Goal: Transaction & Acquisition: Purchase product/service

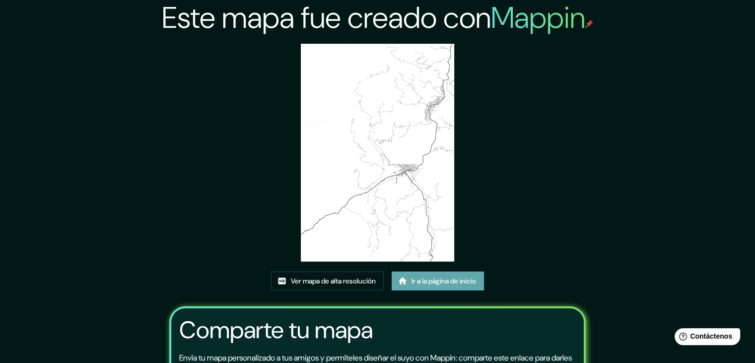
click at [419, 285] on font "Ir a la página de inicio" at bounding box center [444, 280] width 65 height 9
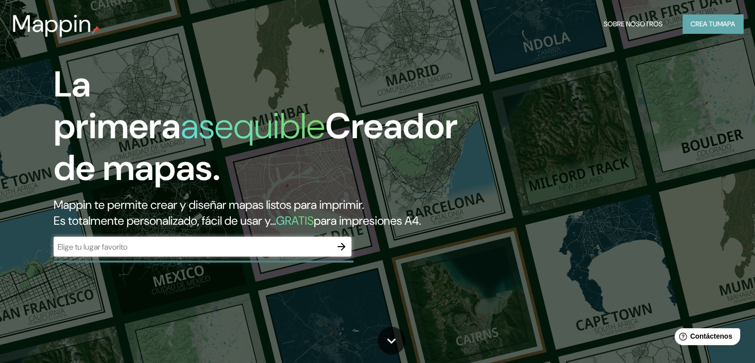
click at [709, 26] on font "Crea tu" at bounding box center [704, 23] width 27 height 9
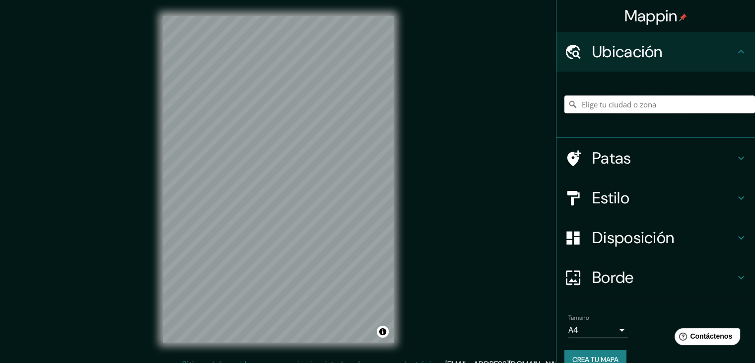
click at [604, 108] on input "Elige tu ciudad o zona" at bounding box center [660, 104] width 191 height 18
click at [626, 94] on div at bounding box center [660, 104] width 191 height 50
click at [626, 101] on input "Elige tu ciudad o zona" at bounding box center [660, 104] width 191 height 18
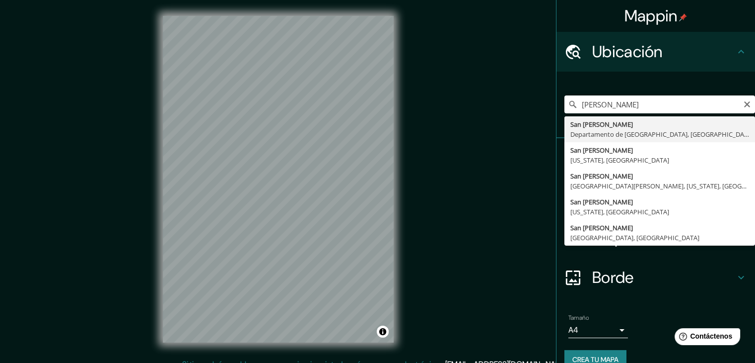
type input "[GEOGRAPHIC_DATA][PERSON_NAME], [GEOGRAPHIC_DATA], [GEOGRAPHIC_DATA]"
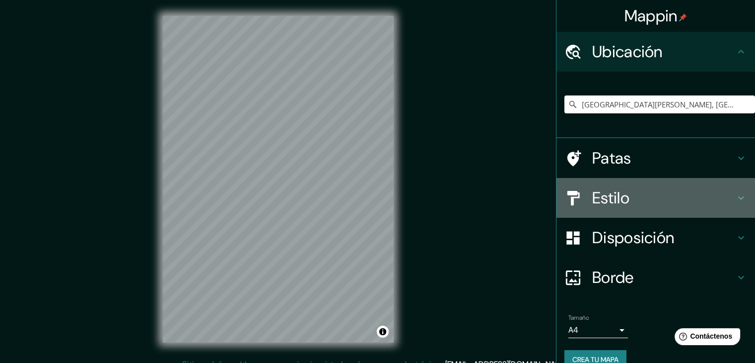
click at [670, 199] on h4 "Estilo" at bounding box center [663, 198] width 143 height 20
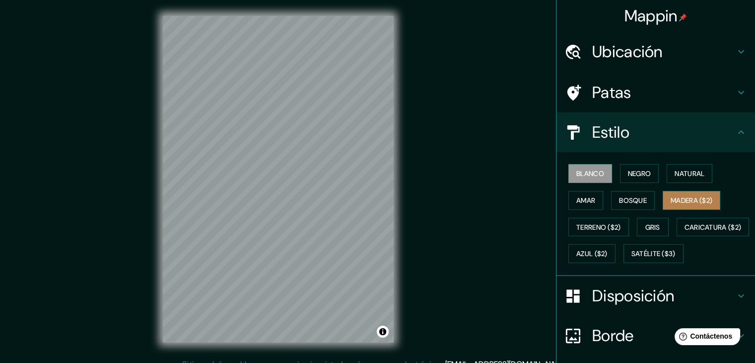
click at [692, 196] on font "Madera ($2)" at bounding box center [692, 200] width 42 height 9
click at [592, 178] on font "Blanco" at bounding box center [591, 173] width 28 height 13
click at [590, 201] on button "Amar" at bounding box center [586, 200] width 35 height 19
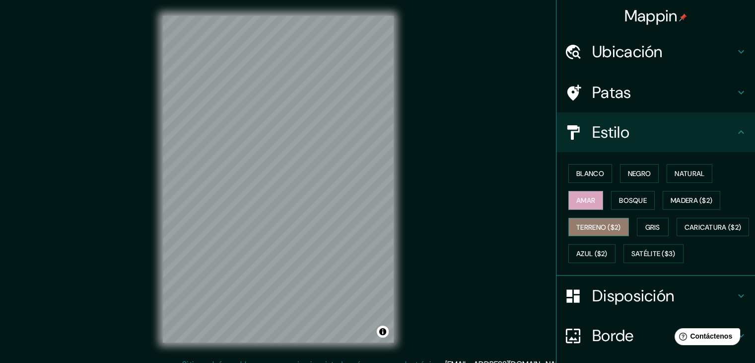
click at [592, 224] on font "Terreno ($2)" at bounding box center [599, 226] width 45 height 9
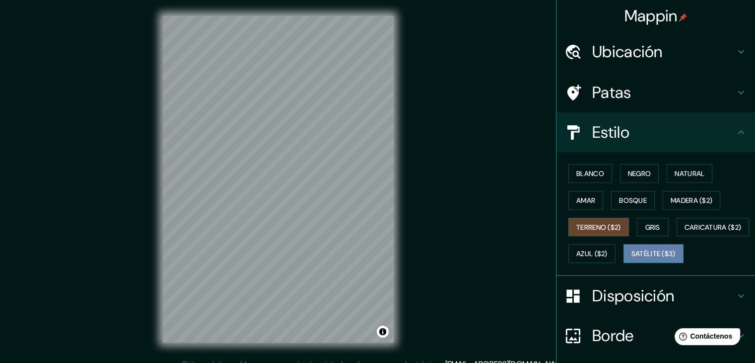
click at [632, 258] on font "Satélite ($3)" at bounding box center [654, 253] width 44 height 9
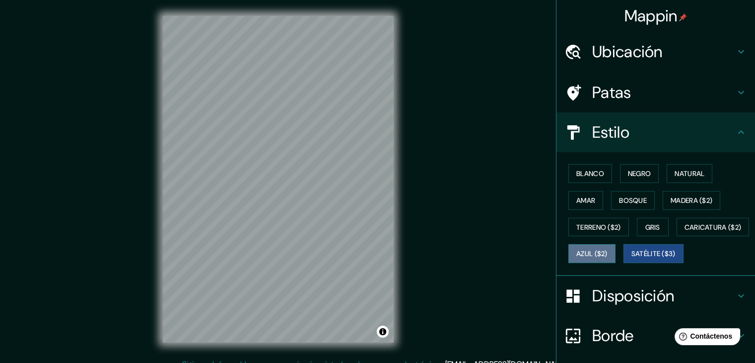
click at [608, 253] on font "Azul ($2)" at bounding box center [592, 253] width 31 height 9
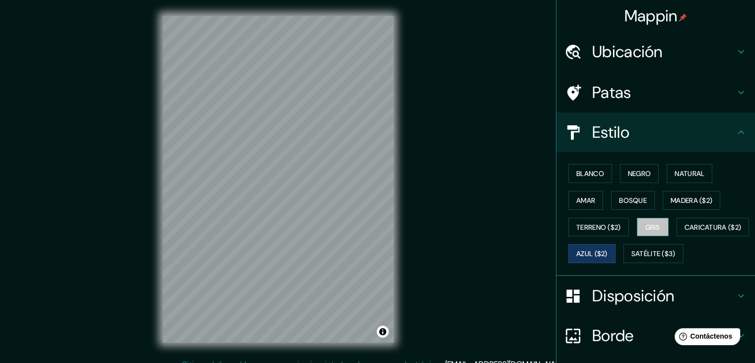
click at [650, 222] on font "Gris" at bounding box center [653, 226] width 15 height 9
click at [684, 175] on font "Natural" at bounding box center [690, 173] width 30 height 9
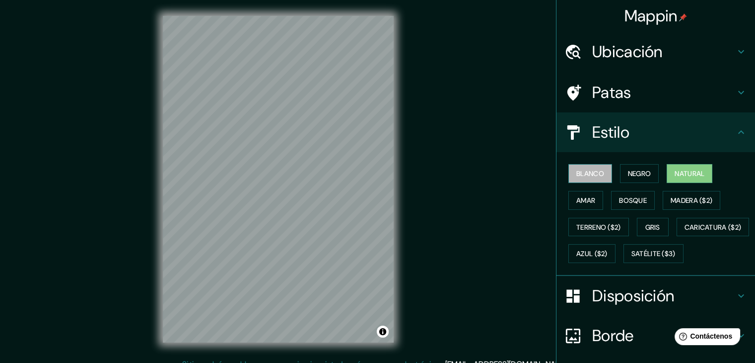
click at [604, 174] on button "Blanco" at bounding box center [591, 173] width 44 height 19
click at [642, 171] on font "Negro" at bounding box center [639, 173] width 23 height 9
click at [679, 175] on font "Natural" at bounding box center [690, 173] width 30 height 9
click at [632, 258] on font "Satélite ($3)" at bounding box center [654, 253] width 44 height 9
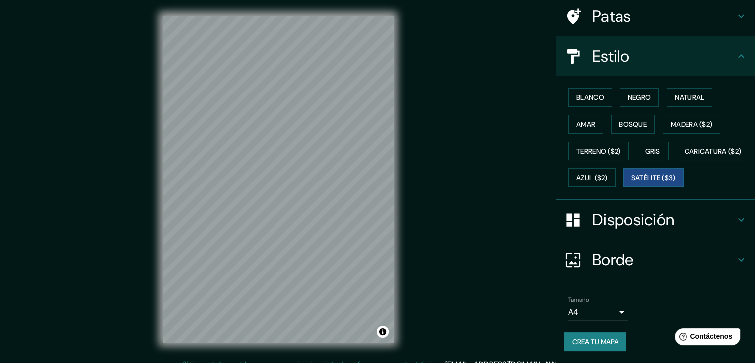
scroll to position [11, 0]
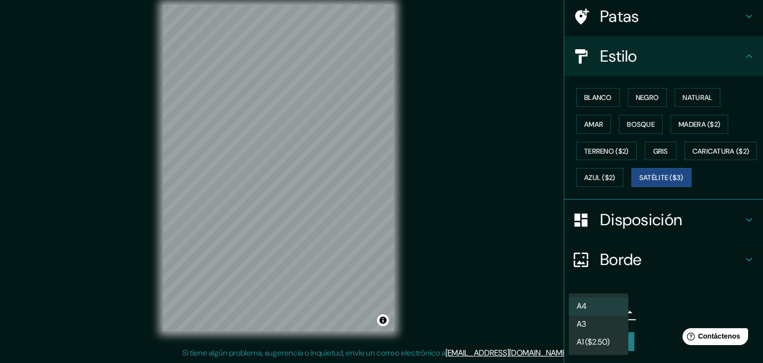
click at [614, 309] on body "Mappin Ubicación San Ramón, Departamento de Junín, Perú Patas Estilo Blanco Neg…" at bounding box center [381, 170] width 763 height 363
click at [614, 329] on li "A3" at bounding box center [599, 324] width 60 height 18
type input "a4"
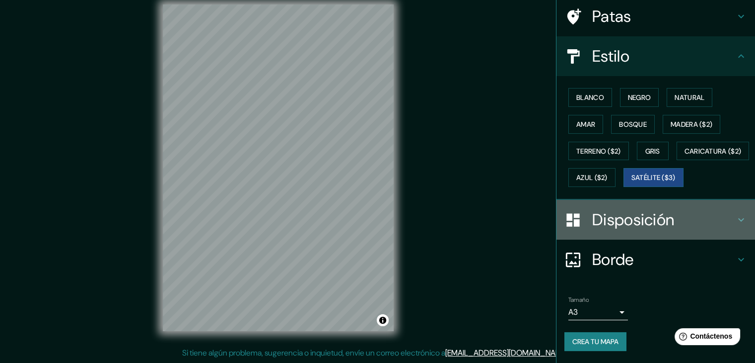
click at [689, 213] on h4 "Disposición" at bounding box center [663, 220] width 143 height 20
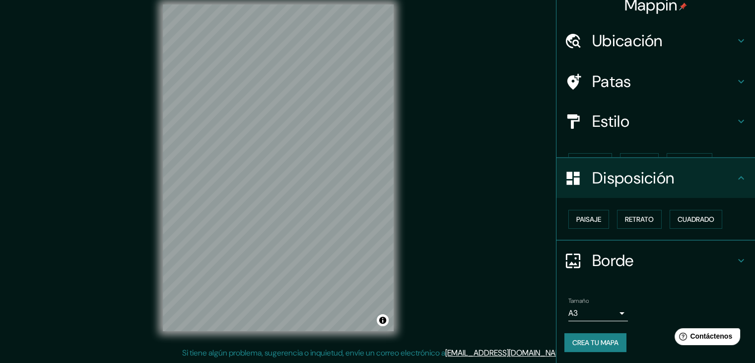
scroll to position [0, 0]
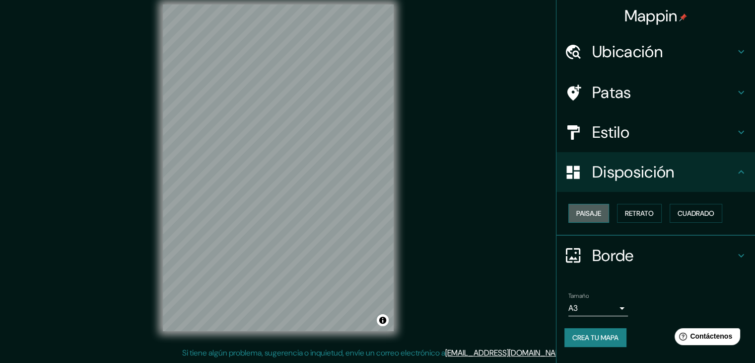
click at [591, 207] on font "Paisaje" at bounding box center [589, 213] width 25 height 13
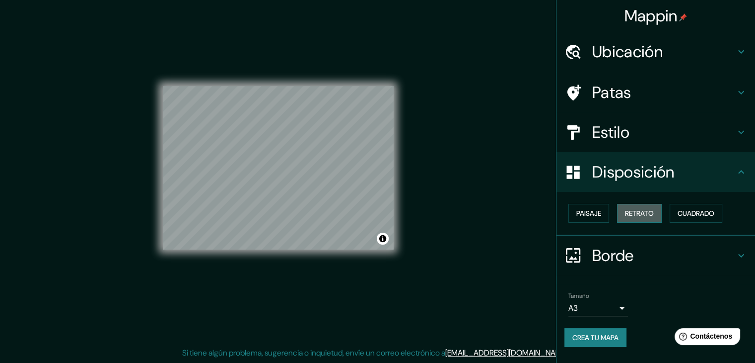
click at [636, 215] on font "Retrato" at bounding box center [639, 213] width 29 height 9
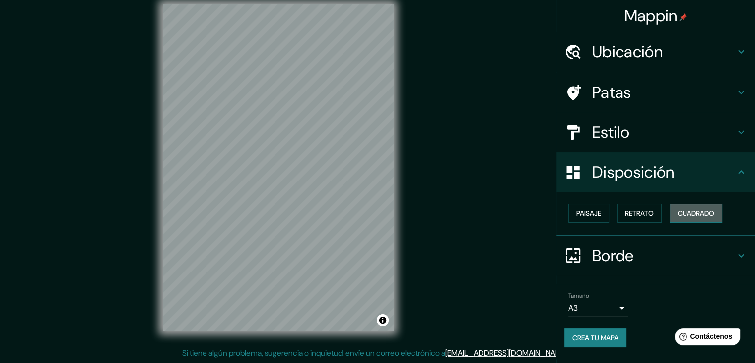
click at [688, 214] on font "Cuadrado" at bounding box center [696, 213] width 37 height 9
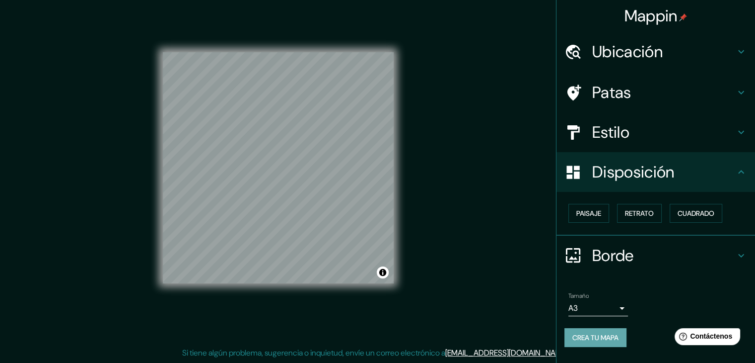
click at [594, 336] on font "Crea tu mapa" at bounding box center [596, 337] width 46 height 9
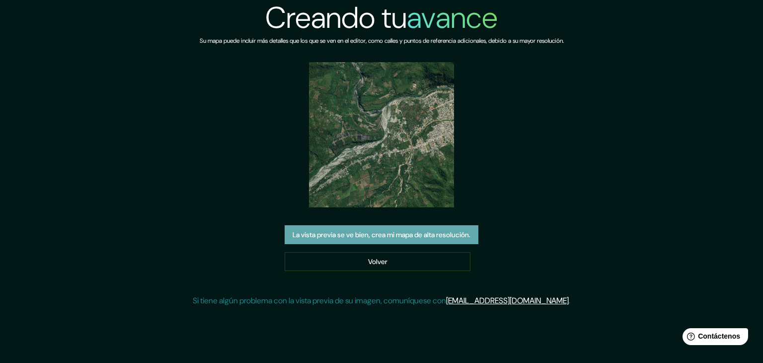
click at [421, 235] on font "La vista previa se ve bien, crea mi mapa de alta resolución." at bounding box center [382, 234] width 178 height 9
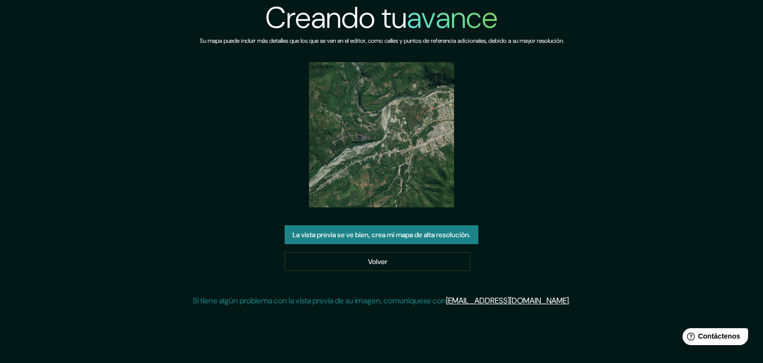
click at [385, 126] on img at bounding box center [381, 134] width 145 height 145
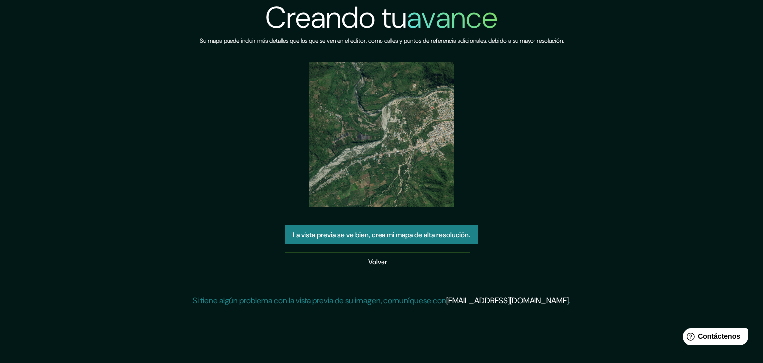
click at [385, 126] on img at bounding box center [381, 134] width 145 height 145
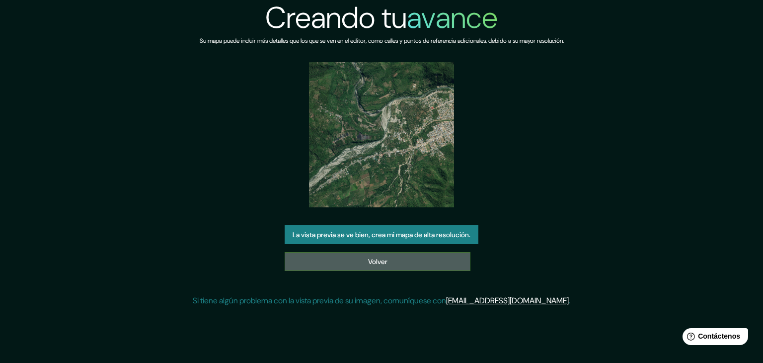
click at [383, 259] on font "Volver" at bounding box center [377, 261] width 19 height 9
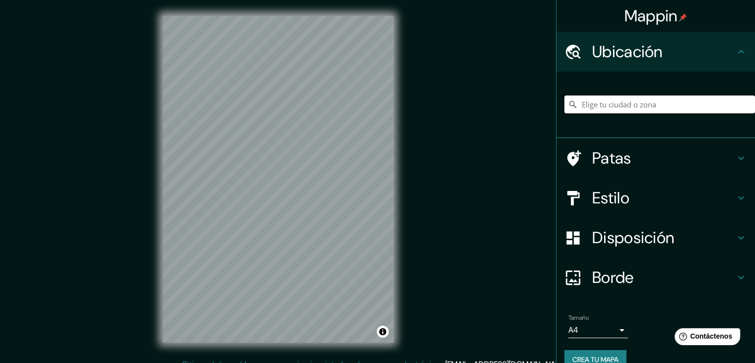
click at [591, 103] on input "Elige tu ciudad o zona" at bounding box center [660, 104] width 191 height 18
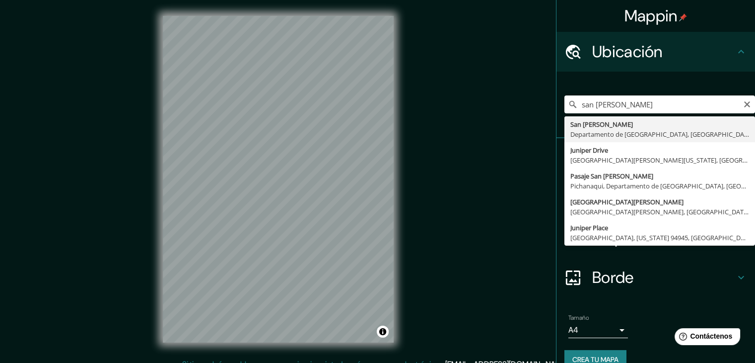
type input "[GEOGRAPHIC_DATA][PERSON_NAME], [GEOGRAPHIC_DATA], [GEOGRAPHIC_DATA]"
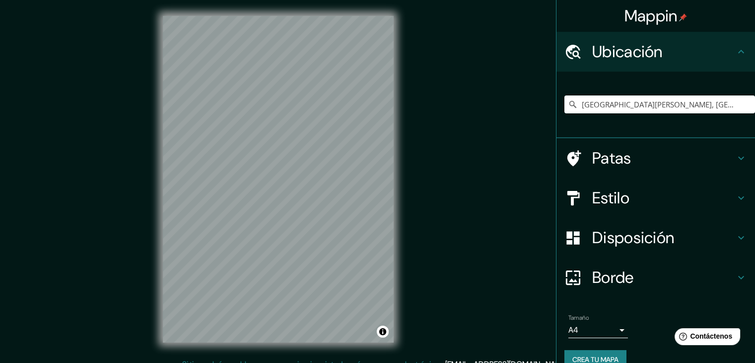
click at [644, 191] on h4 "Estilo" at bounding box center [663, 198] width 143 height 20
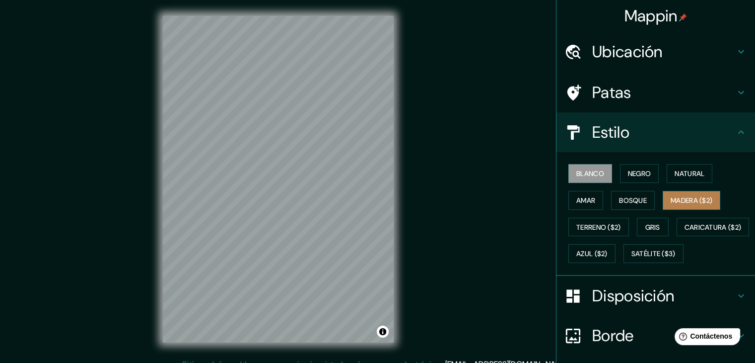
click at [676, 204] on font "Madera ($2)" at bounding box center [692, 200] width 42 height 13
click at [394, 195] on div "© Mapbox © OpenStreetMap Improve this map" at bounding box center [278, 179] width 263 height 358
click at [582, 170] on font "Blanco" at bounding box center [591, 173] width 28 height 9
click at [588, 199] on font "Amar" at bounding box center [586, 200] width 19 height 9
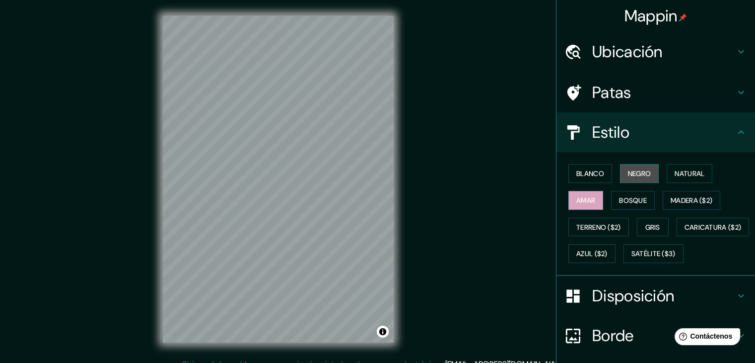
click at [639, 177] on font "Negro" at bounding box center [639, 173] width 23 height 9
click at [683, 171] on font "Natural" at bounding box center [690, 173] width 30 height 9
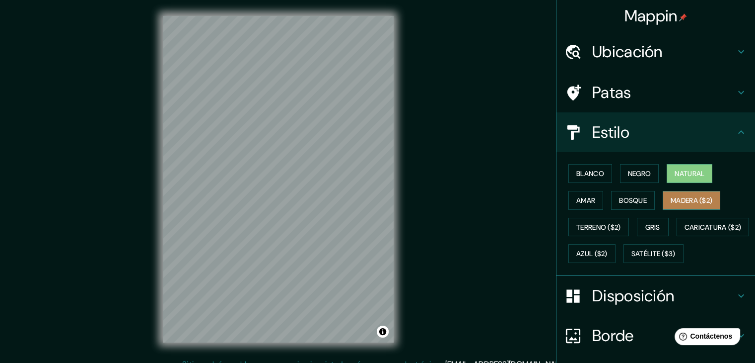
click at [681, 196] on font "Madera ($2)" at bounding box center [692, 200] width 42 height 9
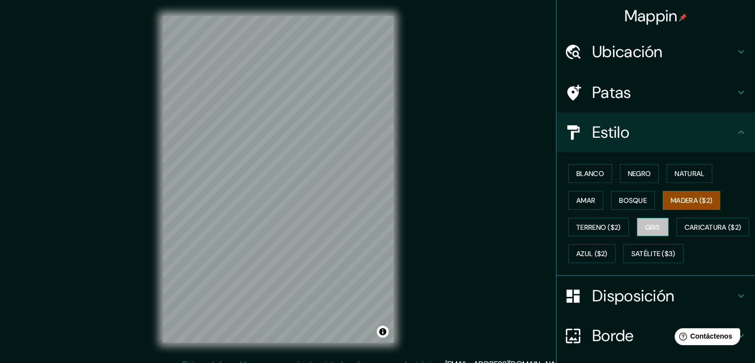
click at [663, 221] on button "Gris" at bounding box center [653, 227] width 32 height 19
click at [624, 197] on font "Bosque" at bounding box center [633, 200] width 28 height 9
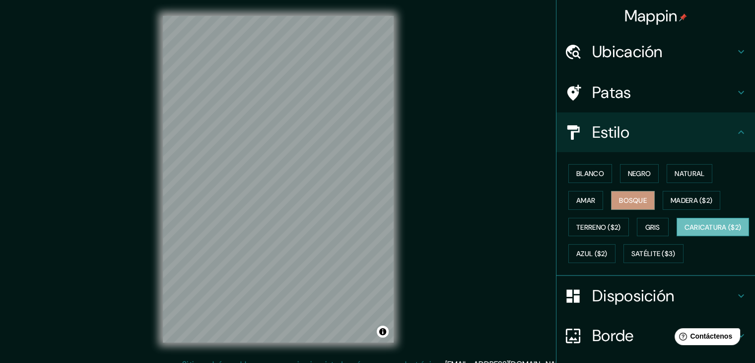
click at [685, 231] on font "Caricatura ($2)" at bounding box center [713, 226] width 57 height 9
click at [623, 197] on font "Bosque" at bounding box center [633, 200] width 28 height 9
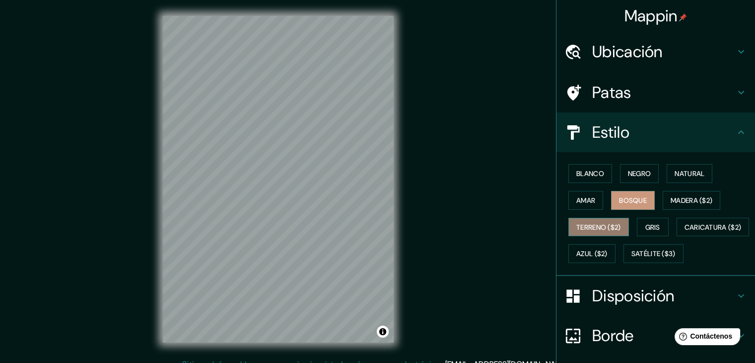
click at [611, 225] on font "Terreno ($2)" at bounding box center [599, 226] width 45 height 9
click at [650, 225] on font "Gris" at bounding box center [653, 226] width 15 height 9
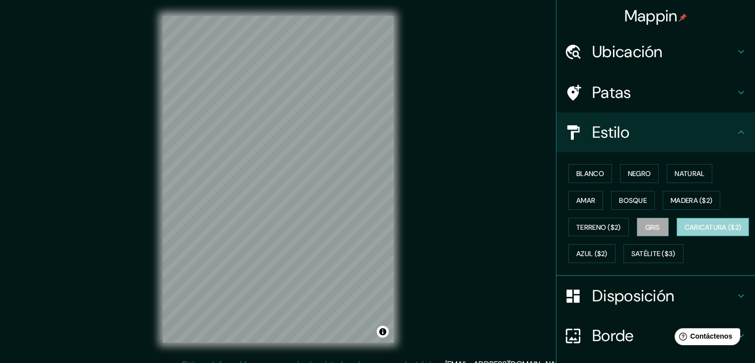
click at [685, 233] on font "Caricatura ($2)" at bounding box center [713, 226] width 57 height 13
